Goal: Task Accomplishment & Management: Use online tool/utility

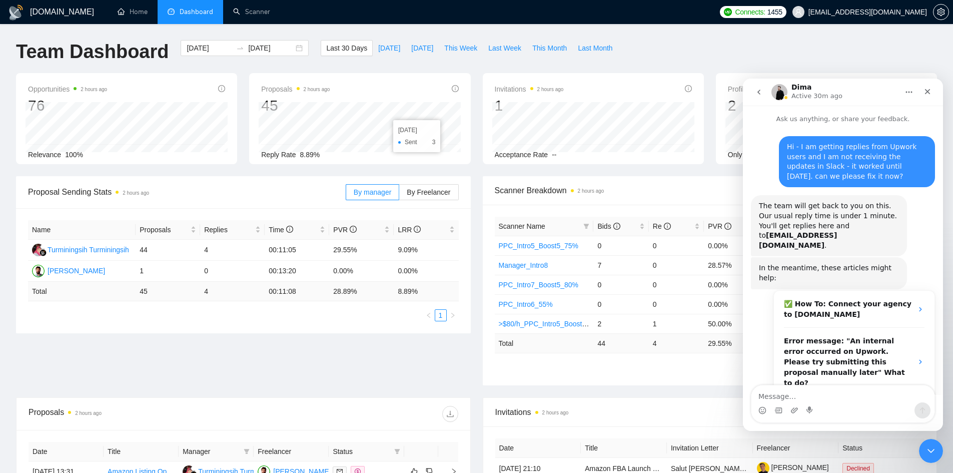
scroll to position [2, 0]
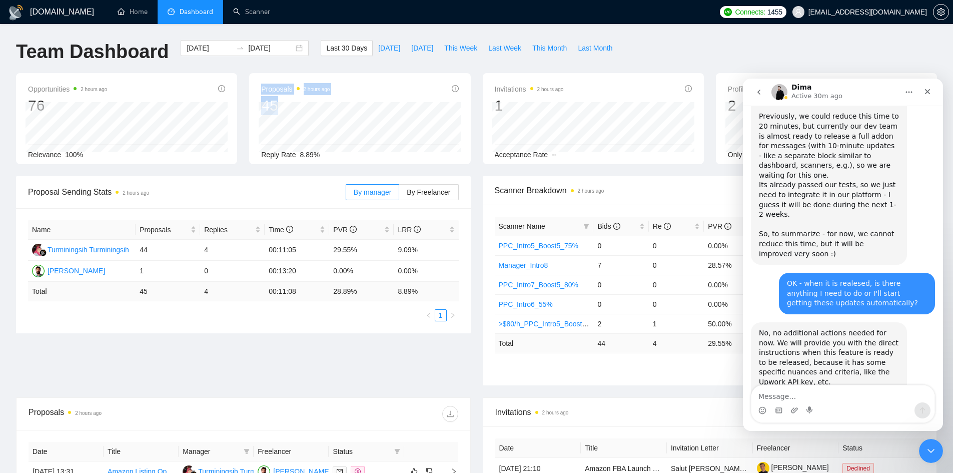
drag, startPoint x: 279, startPoint y: 100, endPoint x: 257, endPoint y: 103, distance: 22.2
click at [257, 103] on div "Proposals 2 hours ago 45 [DATE] Replied 0 Reply Rate 8.89%" at bounding box center [359, 118] width 221 height 91
click at [403, 396] on div "Proposal Sending Stats 2 hours ago By manager By Freelancer Name Proposals Repl…" at bounding box center [476, 286] width 933 height 221
click at [932, 94] on div "Close" at bounding box center [928, 92] width 18 height 18
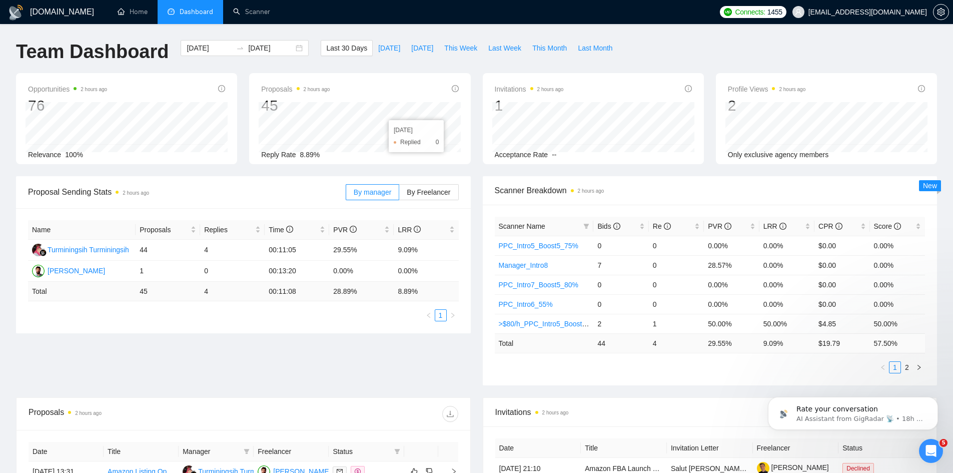
scroll to position [0, 0]
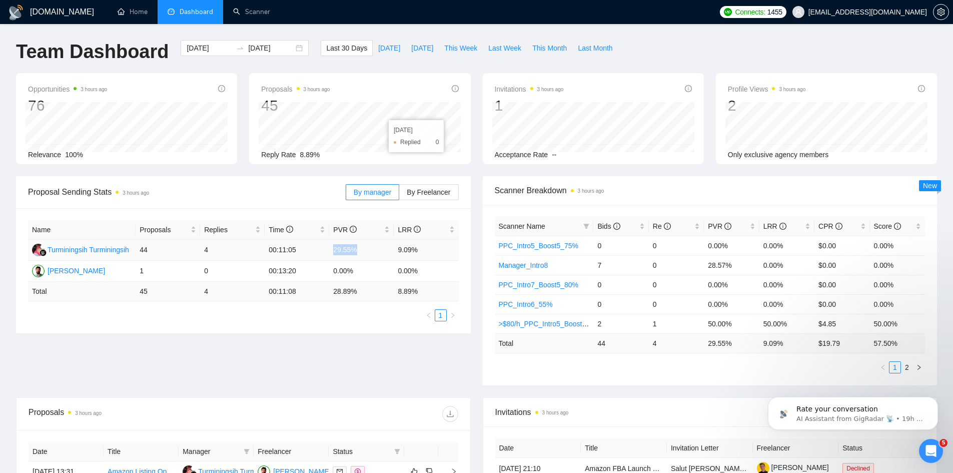
drag, startPoint x: 355, startPoint y: 250, endPoint x: 326, endPoint y: 244, distance: 30.0
click at [326, 244] on tr "Turminingsih Turminingsih 44 4 00:11:05 29.55% 9.09%" at bounding box center [243, 250] width 431 height 21
drag, startPoint x: 422, startPoint y: 253, endPoint x: 398, endPoint y: 250, distance: 23.7
click at [398, 250] on td "9.09%" at bounding box center [426, 250] width 65 height 21
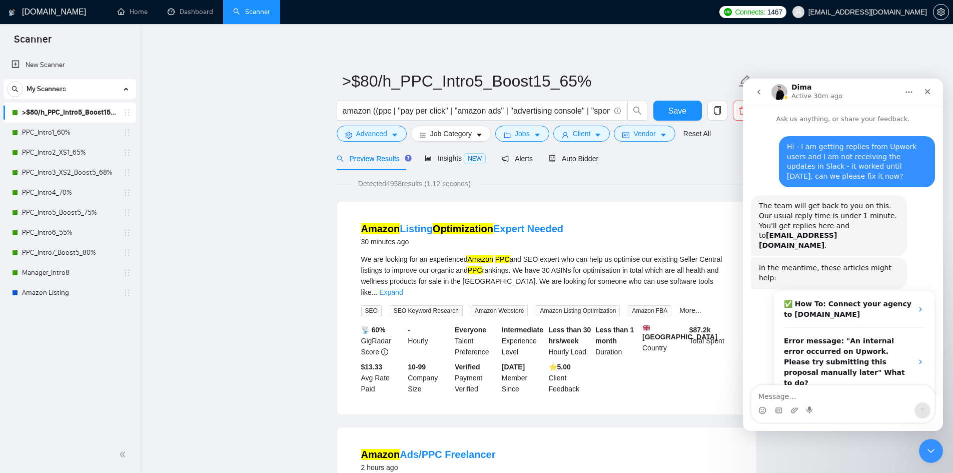
scroll to position [1624, 0]
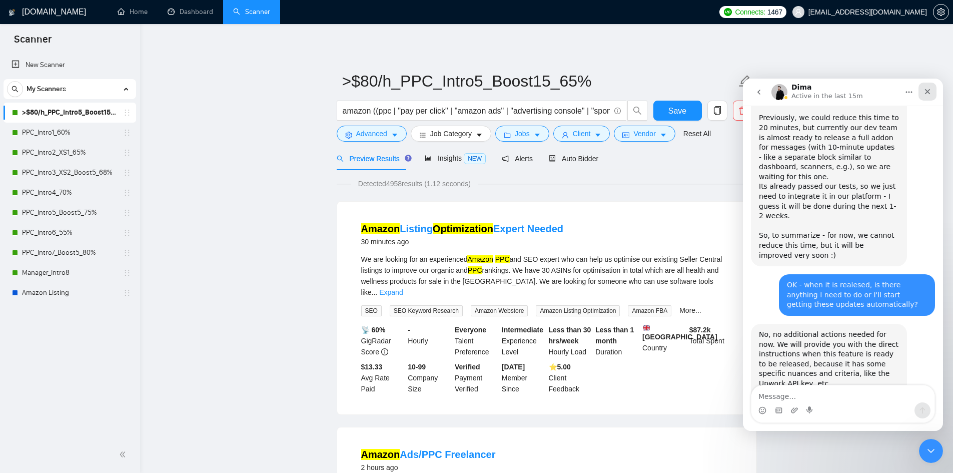
click at [934, 92] on div "Close" at bounding box center [928, 92] width 18 height 18
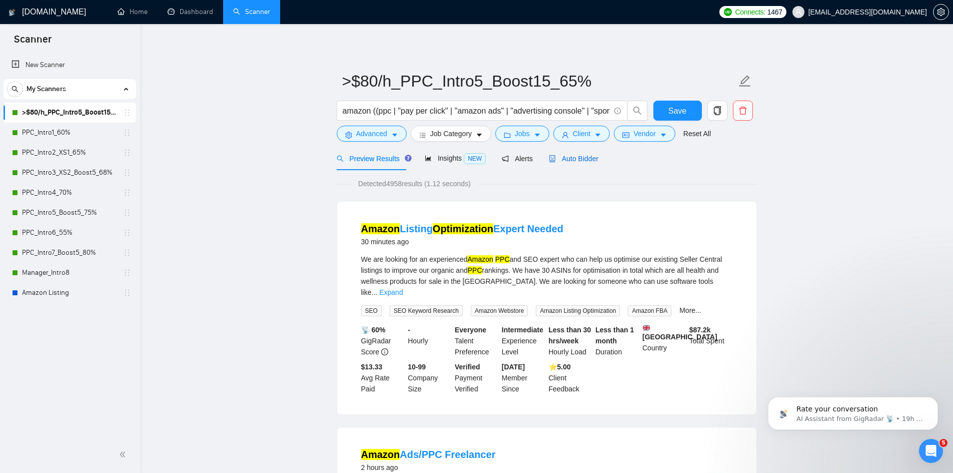
click at [569, 160] on span "Auto Bidder" at bounding box center [574, 159] width 50 height 8
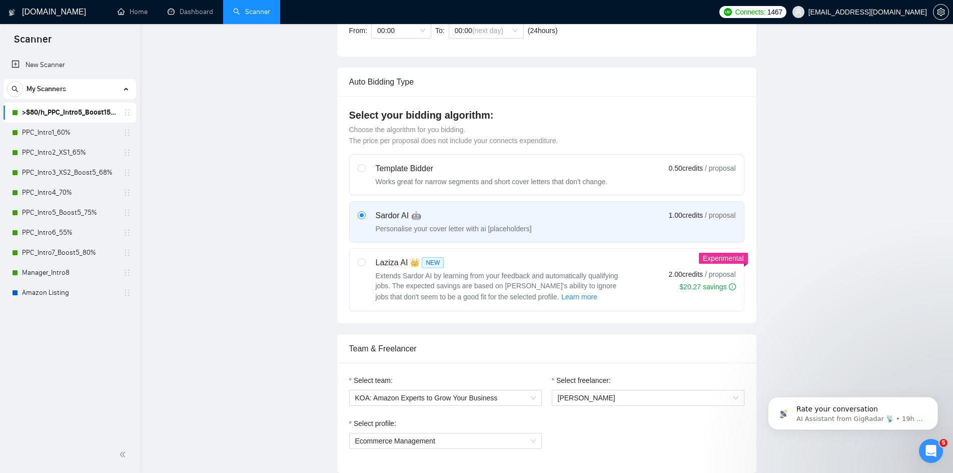
radio input "false"
radio input "true"
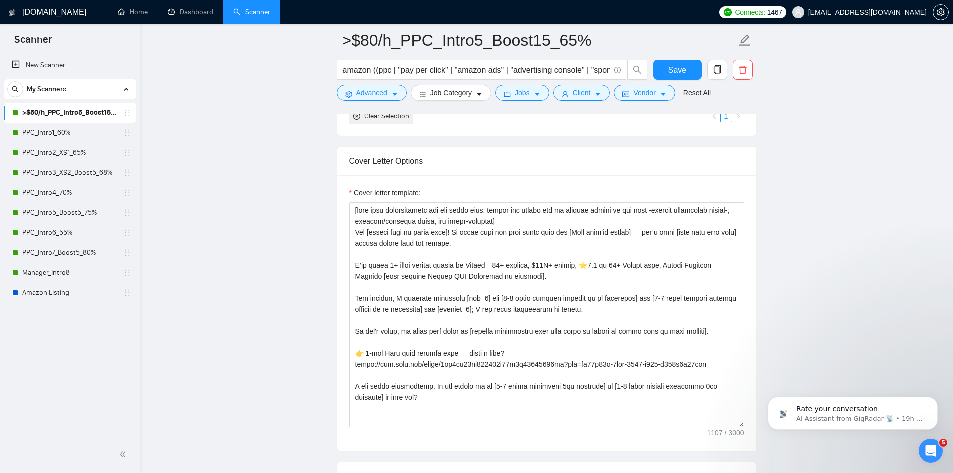
scroll to position [1151, 0]
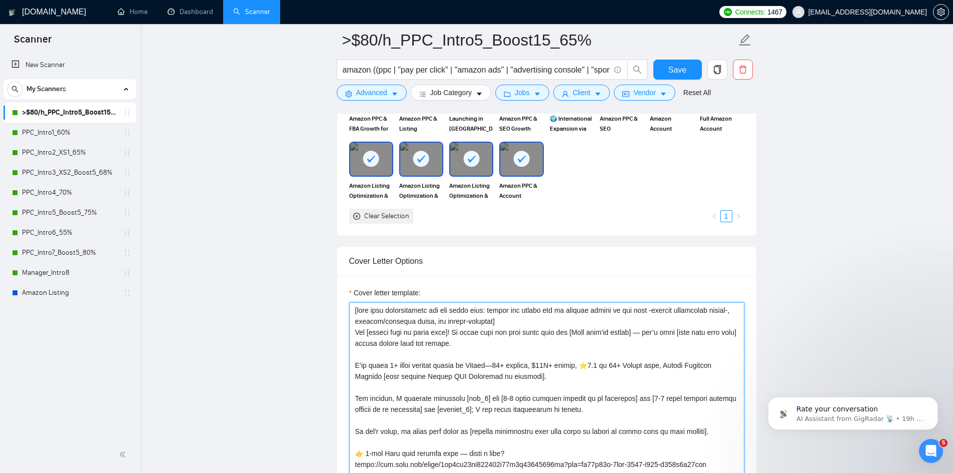
click at [634, 332] on textarea "Cover letter template:" at bounding box center [546, 414] width 395 height 225
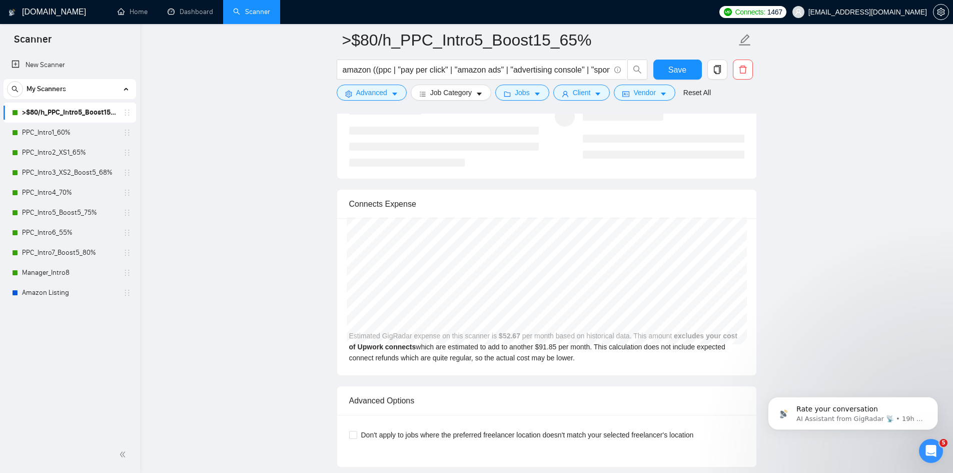
scroll to position [2452, 0]
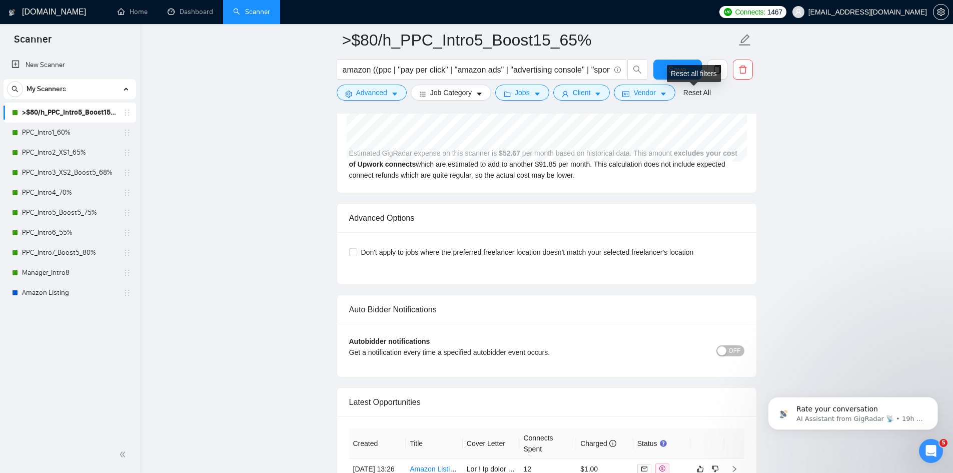
type textarea "[lore ipsu dolorsitametc adi eli seddo eius: tempor inc utlabo etd ma aliquae a…"
click at [681, 68] on div "Reset all filters" at bounding box center [694, 73] width 54 height 17
click at [662, 70] on button "Save" at bounding box center [677, 70] width 49 height 20
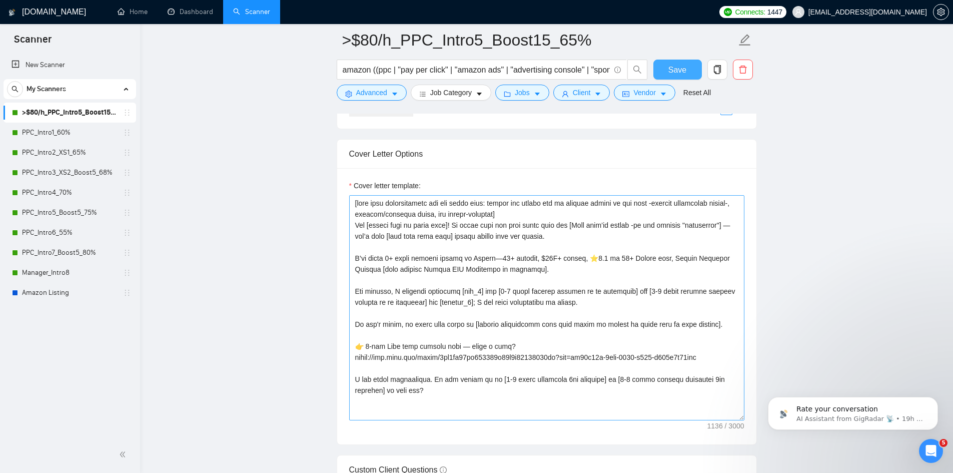
scroll to position [1257, 0]
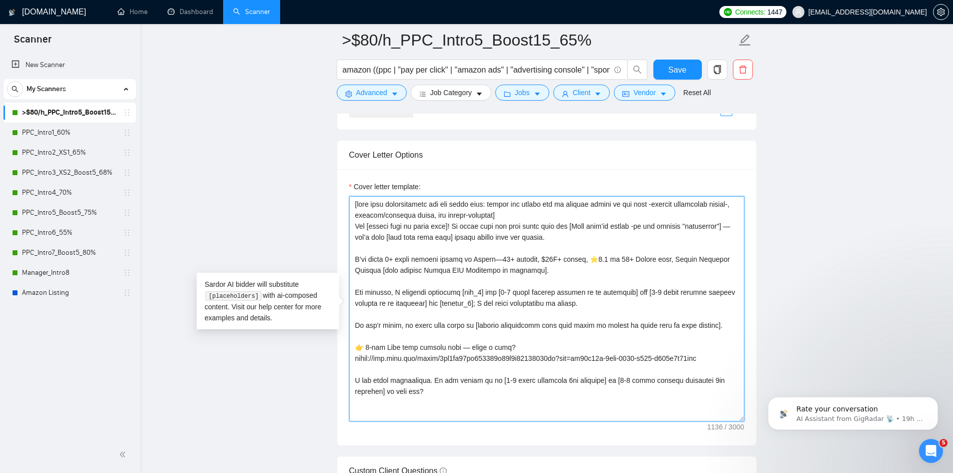
drag, startPoint x: 720, startPoint y: 228, endPoint x: 635, endPoint y: 226, distance: 84.6
click at [635, 226] on textarea "Cover letter template:" at bounding box center [546, 308] width 395 height 225
click at [653, 234] on textarea "Cover letter template:" at bounding box center [546, 308] width 395 height 225
drag, startPoint x: 486, startPoint y: 294, endPoint x: 556, endPoint y: 300, distance: 70.4
click at [556, 300] on textarea "Cover letter template:" at bounding box center [546, 308] width 395 height 225
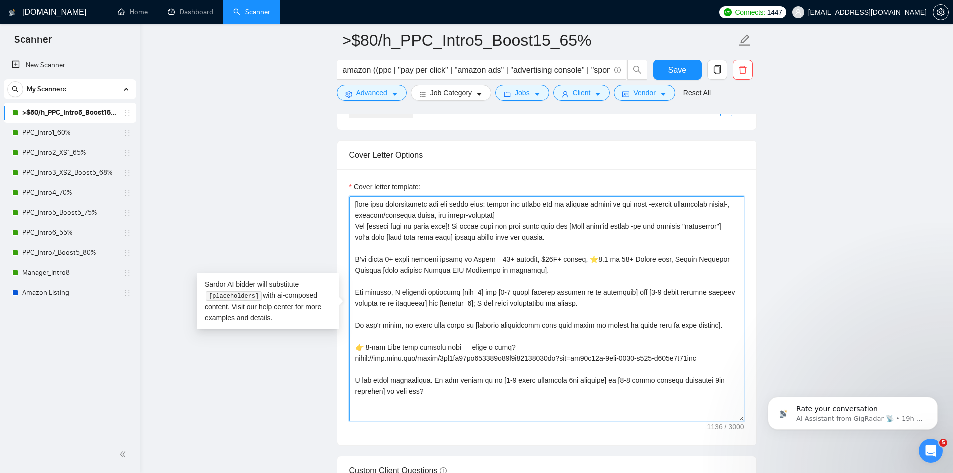
click at [509, 305] on textarea "Cover letter template:" at bounding box center [546, 308] width 395 height 225
click at [468, 309] on textarea "Cover letter template:" at bounding box center [546, 308] width 395 height 225
click at [277, 209] on main ">$80/h_PPC_Intro5_Boost15_65% amazon ((ppc | "pay per click" | "amazon ads" | "…" at bounding box center [546, 255] width 781 height 2944
click at [605, 298] on textarea "Cover letter template:" at bounding box center [546, 308] width 395 height 225
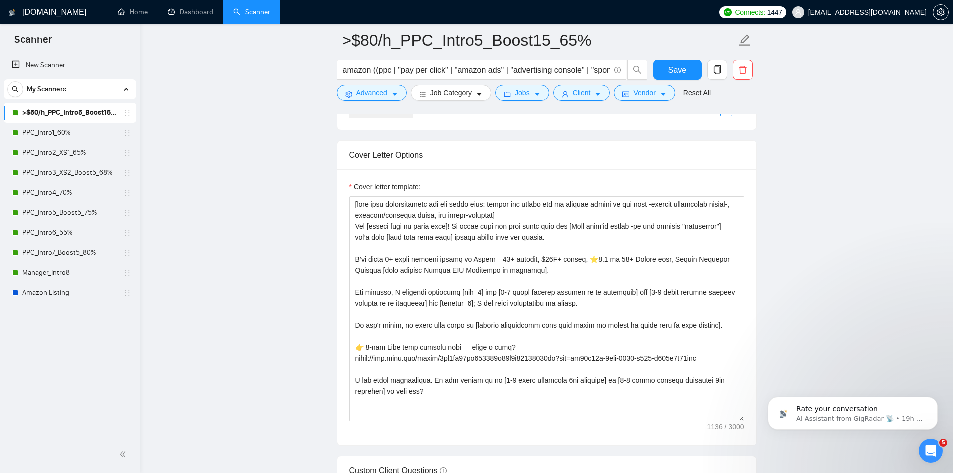
click at [891, 290] on main ">$80/h_PPC_Intro5_Boost15_65% amazon ((ppc | "pay per click" | "amazon ads" | "…" at bounding box center [546, 255] width 781 height 2944
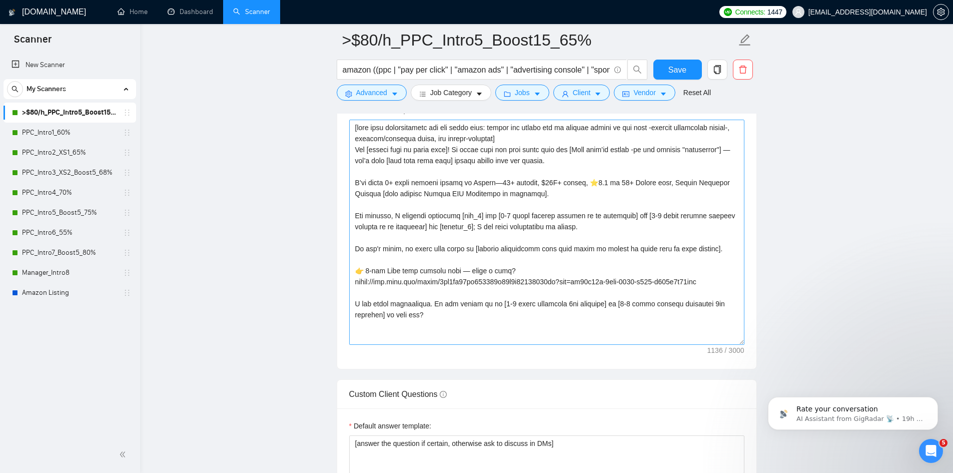
scroll to position [1357, 0]
